Goal: Task Accomplishment & Management: Use online tool/utility

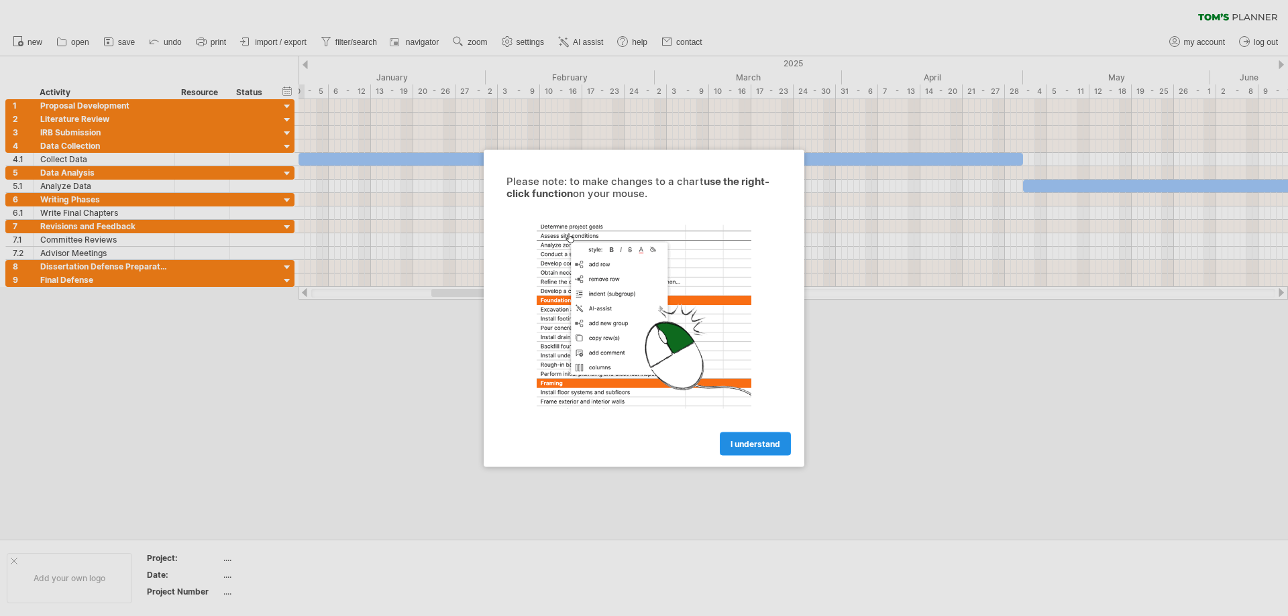
click at [779, 449] on link "I understand" at bounding box center [755, 443] width 71 height 23
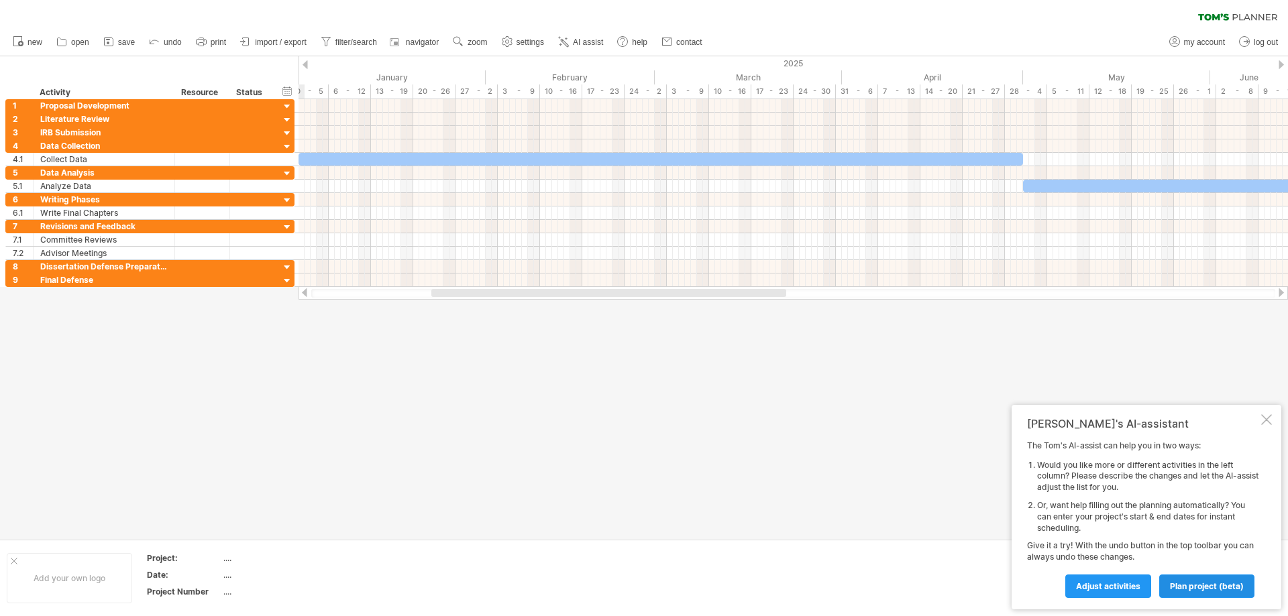
click at [1220, 586] on span "plan project (beta)" at bounding box center [1207, 587] width 74 height 10
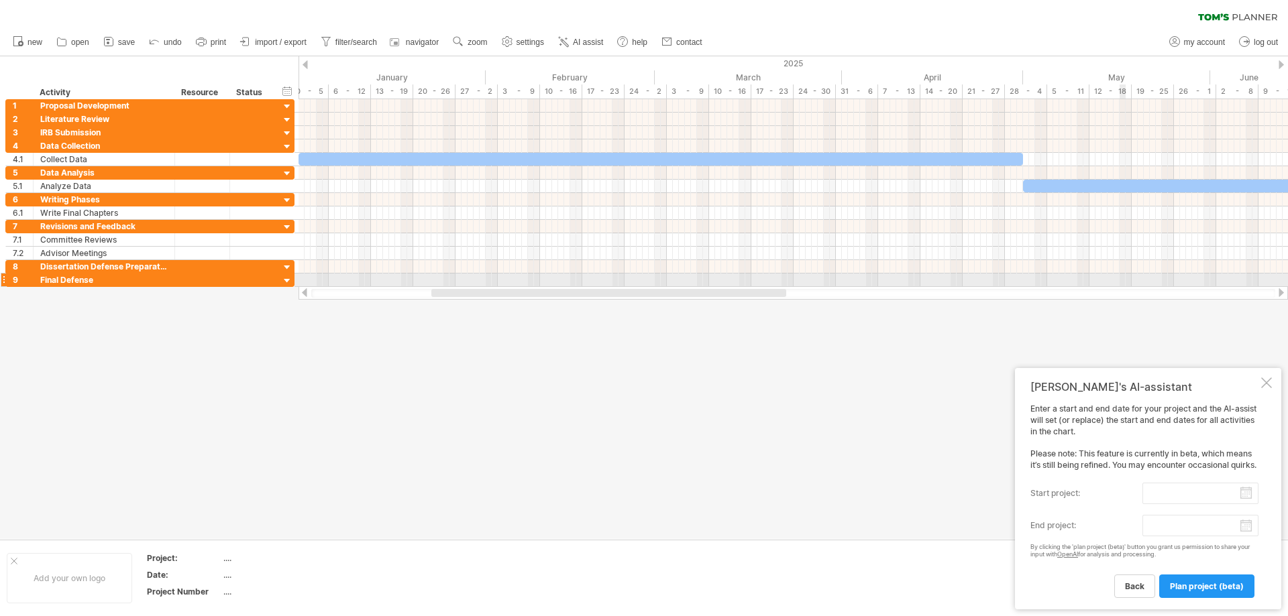
drag, startPoint x: 1164, startPoint y: 373, endPoint x: 1122, endPoint y: 280, distance: 102.1
click at [1122, 280] on div "Trying to reach [DOMAIN_NAME] Connected again... 0% clear filter new 1" at bounding box center [644, 308] width 1288 height 616
click at [1132, 587] on span "back" at bounding box center [1134, 587] width 19 height 10
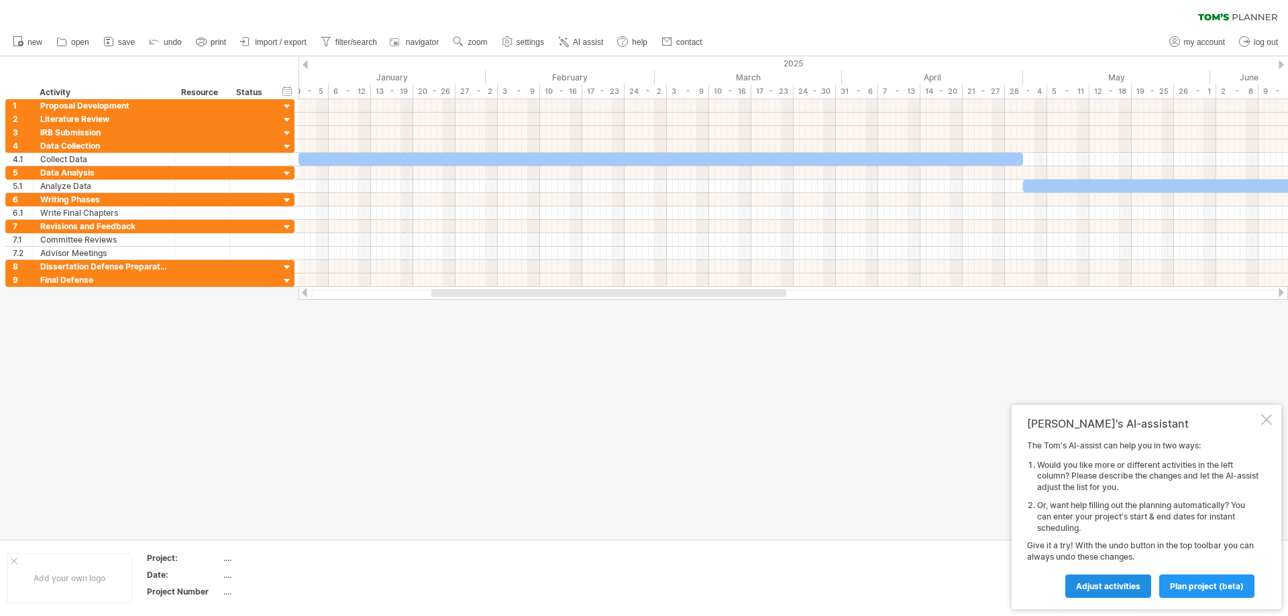
click at [1126, 584] on span "Adjust activities" at bounding box center [1108, 587] width 64 height 10
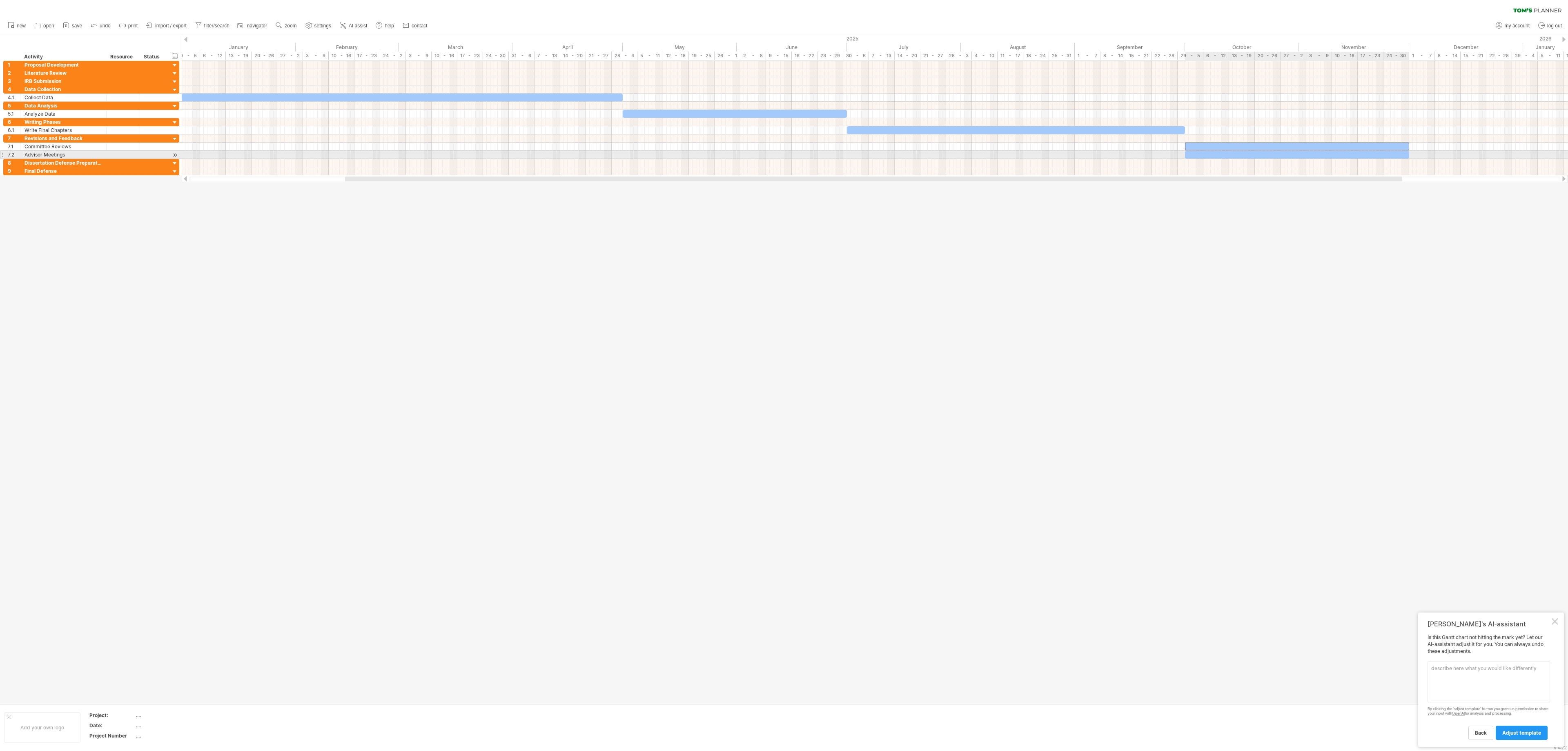
click at [783, 150] on div at bounding box center [1297, 146] width 224 height 8
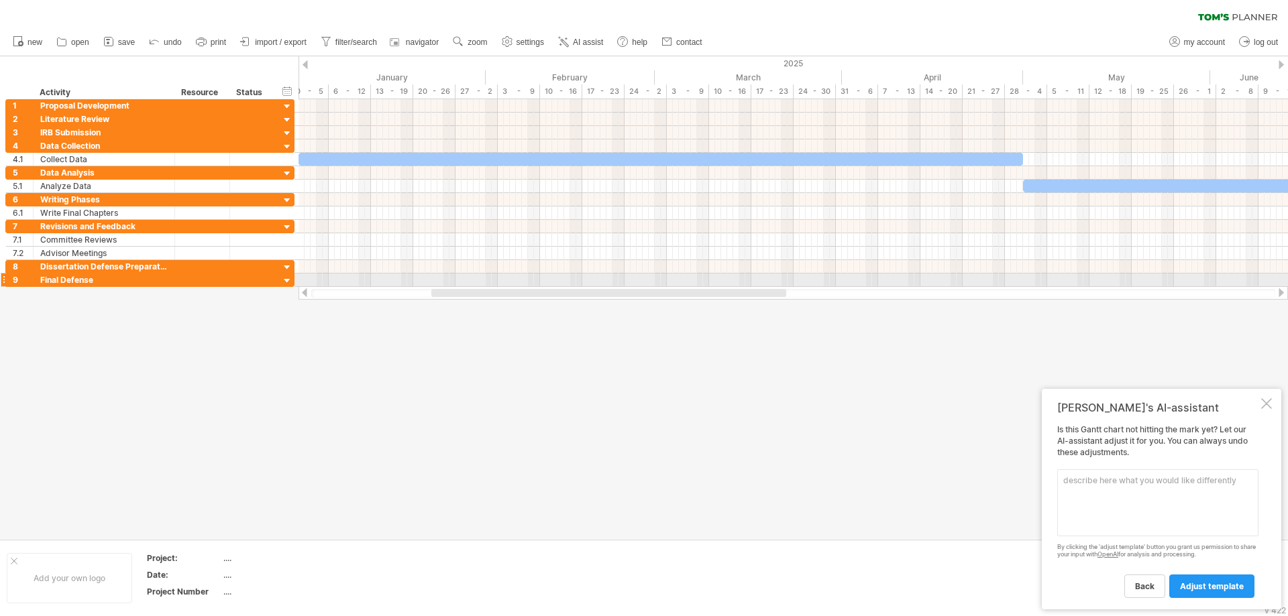
click at [288, 278] on div at bounding box center [287, 281] width 13 height 13
click at [378, 352] on div at bounding box center [644, 297] width 1288 height 483
click at [1271, 400] on div at bounding box center [1266, 403] width 11 height 11
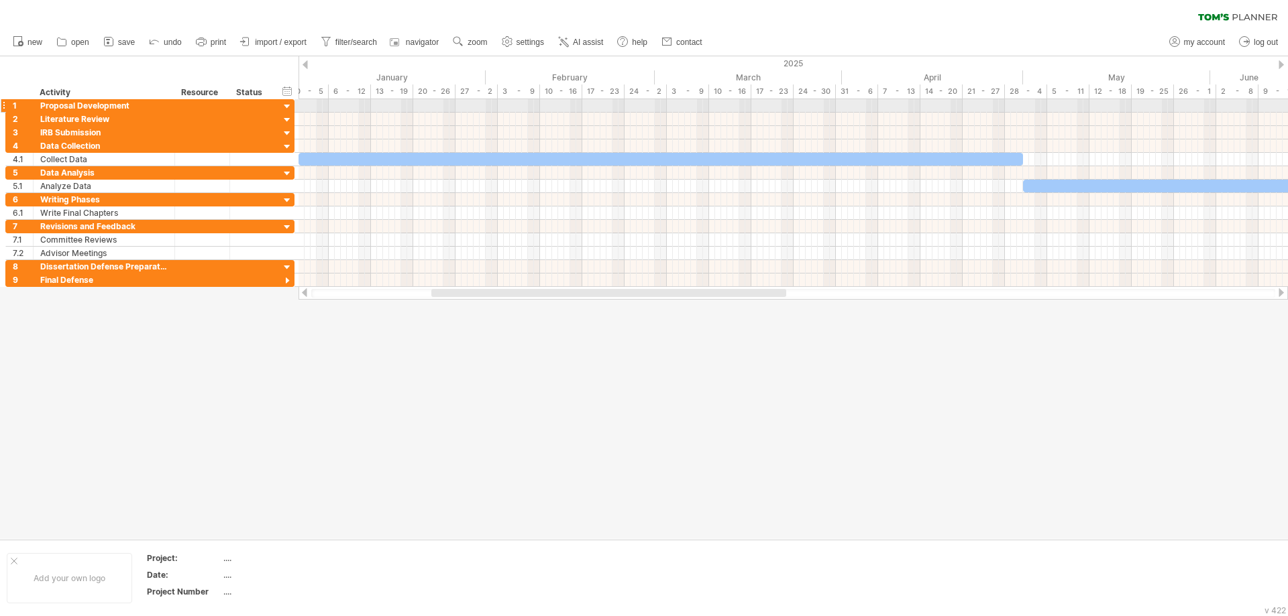
click at [284, 105] on div at bounding box center [287, 107] width 13 height 13
drag, startPoint x: 321, startPoint y: 415, endPoint x: 309, endPoint y: 418, distance: 12.4
click at [313, 417] on div at bounding box center [644, 297] width 1288 height 483
click at [211, 531] on div at bounding box center [644, 297] width 1288 height 483
click at [592, 39] on span "AI assist" at bounding box center [588, 42] width 30 height 9
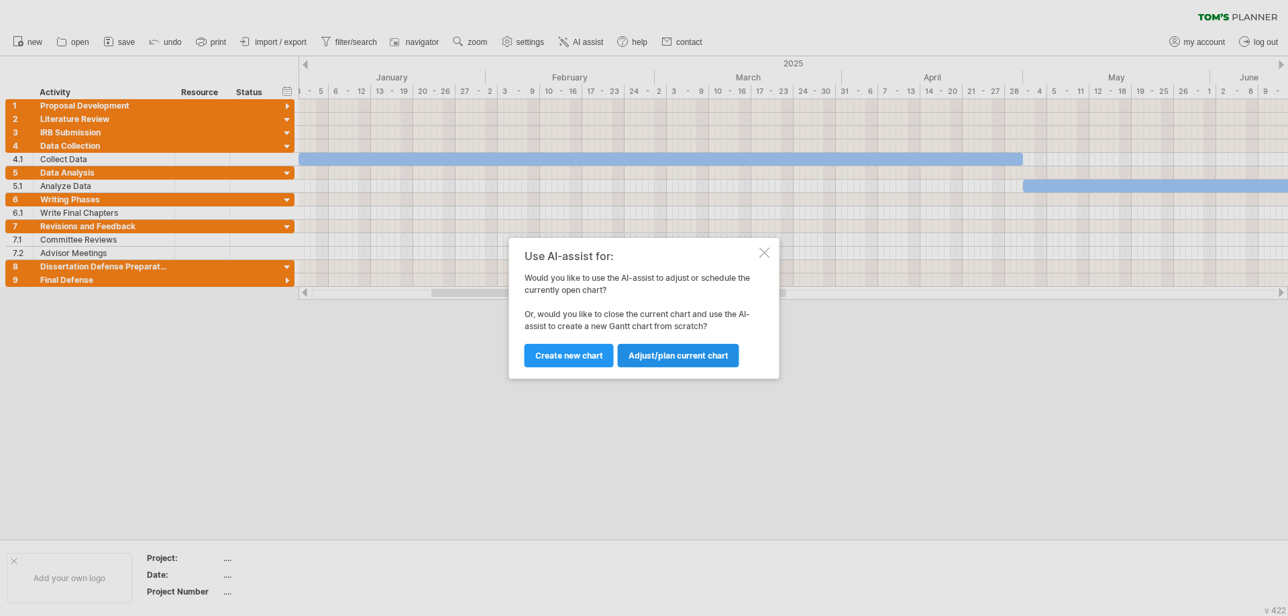
click at [672, 356] on span "Adjust/plan current chart" at bounding box center [679, 356] width 100 height 10
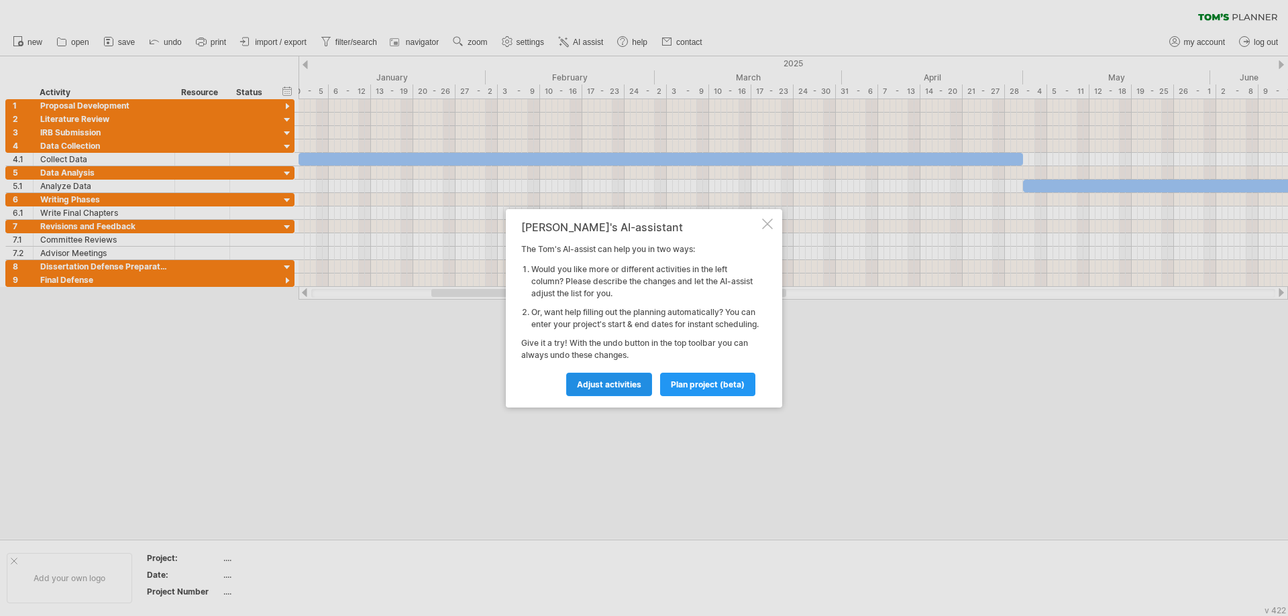
click at [594, 390] on span "Adjust activities" at bounding box center [609, 385] width 64 height 10
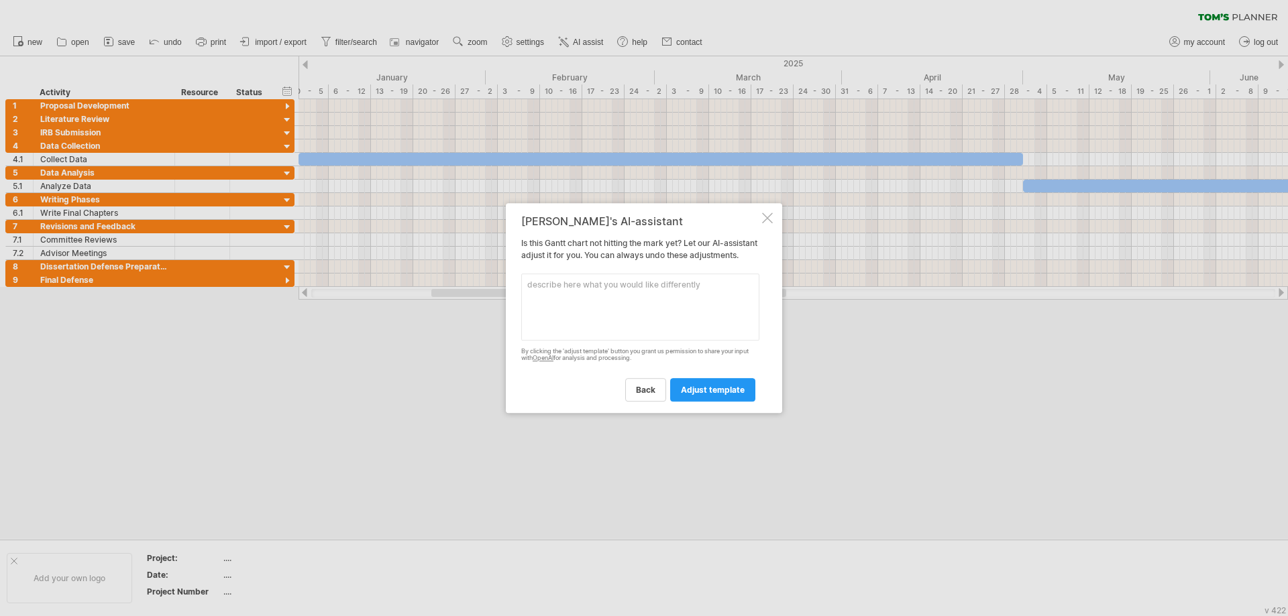
click at [579, 307] on textarea at bounding box center [640, 307] width 238 height 67
type textarea "For proposal development"
